Goal: Communication & Community: Answer question/provide support

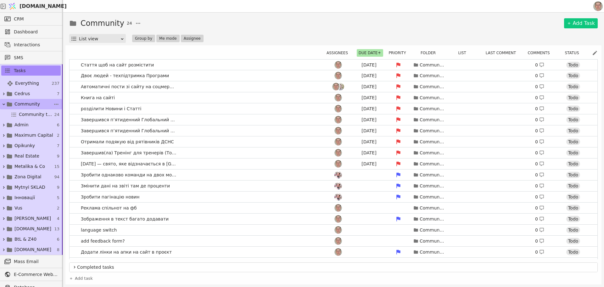
click at [33, 101] on span "Community" at bounding box center [26, 104] width 25 height 7
click at [186, 75] on link "Двоє людей - техпідтримка Програми [DATE] Community 0 Todo" at bounding box center [334, 75] width 528 height 11
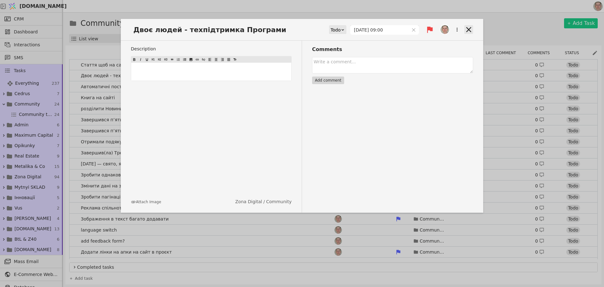
click at [467, 29] on icon at bounding box center [469, 29] width 9 height 9
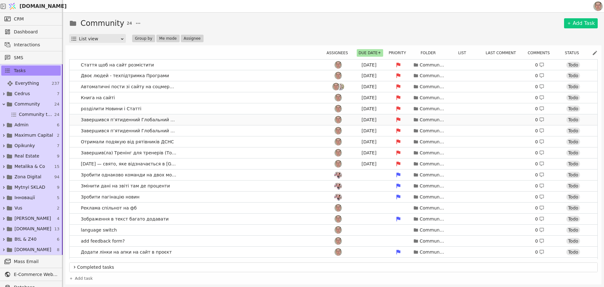
click at [212, 117] on link "Завершився п’ятиденний Глобальний курс [DATE] Community 0 Todo" at bounding box center [334, 119] width 528 height 11
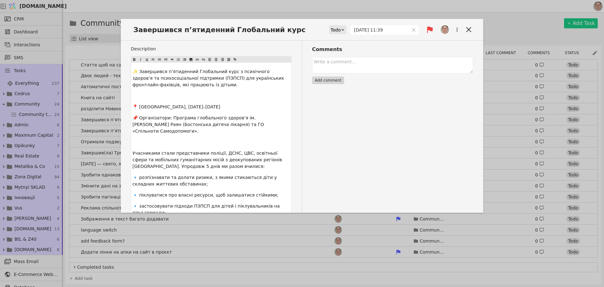
click at [334, 28] on div "Todo" at bounding box center [336, 29] width 10 height 9
click at [336, 48] on div "In Progress" at bounding box center [343, 47] width 26 height 9
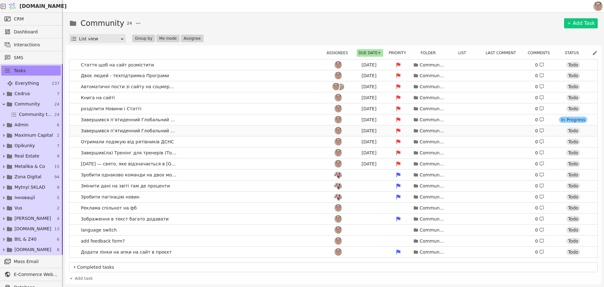
click at [215, 130] on link "Завершився п’ятиденний Глобальний курс Фотоальбом [DATE] Community 0 Todo" at bounding box center [334, 130] width 528 height 11
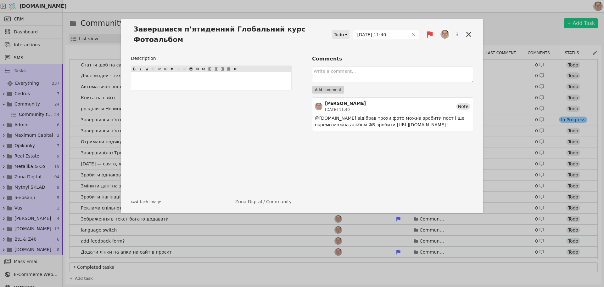
click at [344, 31] on div "Todo" at bounding box center [339, 34] width 10 height 9
click at [345, 45] on div "In Progress" at bounding box center [348, 47] width 26 height 9
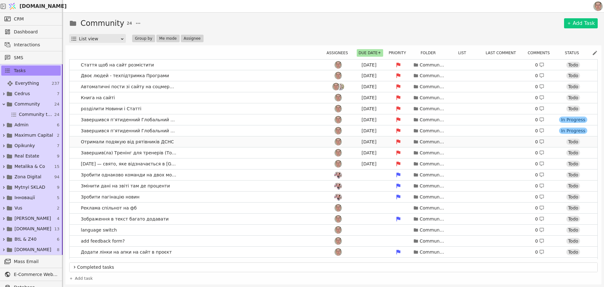
click at [219, 142] on link "Отримали подякую від рятівників ДСНС [DATE] Community 0 Todo" at bounding box center [334, 141] width 528 height 11
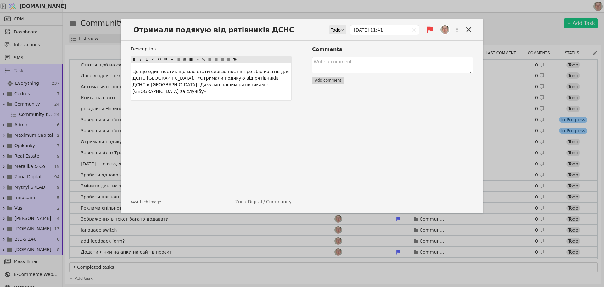
click at [341, 31] on div "Todo" at bounding box center [336, 29] width 10 height 9
click at [341, 47] on div "In Progress" at bounding box center [348, 47] width 26 height 9
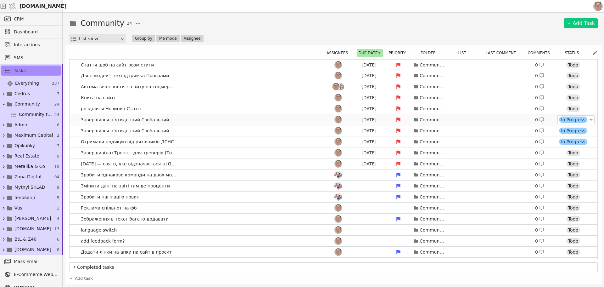
click at [569, 120] on div "In Progress" at bounding box center [573, 119] width 28 height 6
click at [571, 145] on div "Review" at bounding box center [570, 147] width 20 height 6
click at [566, 128] on div "In Progress" at bounding box center [573, 130] width 28 height 6
click at [569, 158] on div "Review" at bounding box center [570, 158] width 20 height 6
click at [183, 141] on link "Отримали подякую від рятівників ДСНС [DATE] Community 0 In Progress" at bounding box center [334, 141] width 528 height 11
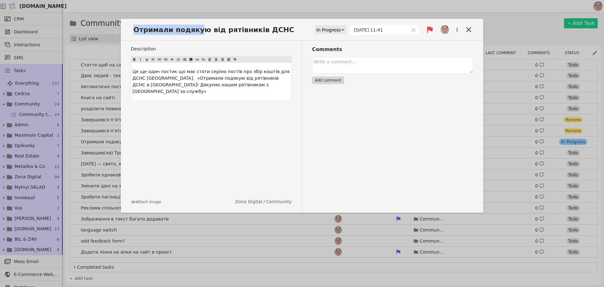
drag, startPoint x: 134, startPoint y: 30, endPoint x: 194, endPoint y: 33, distance: 59.9
click at [194, 33] on span "Отримали подякую від рятівників ДСНС" at bounding box center [216, 30] width 170 height 10
copy span "Отримали подяку"
